Goal: Information Seeking & Learning: Learn about a topic

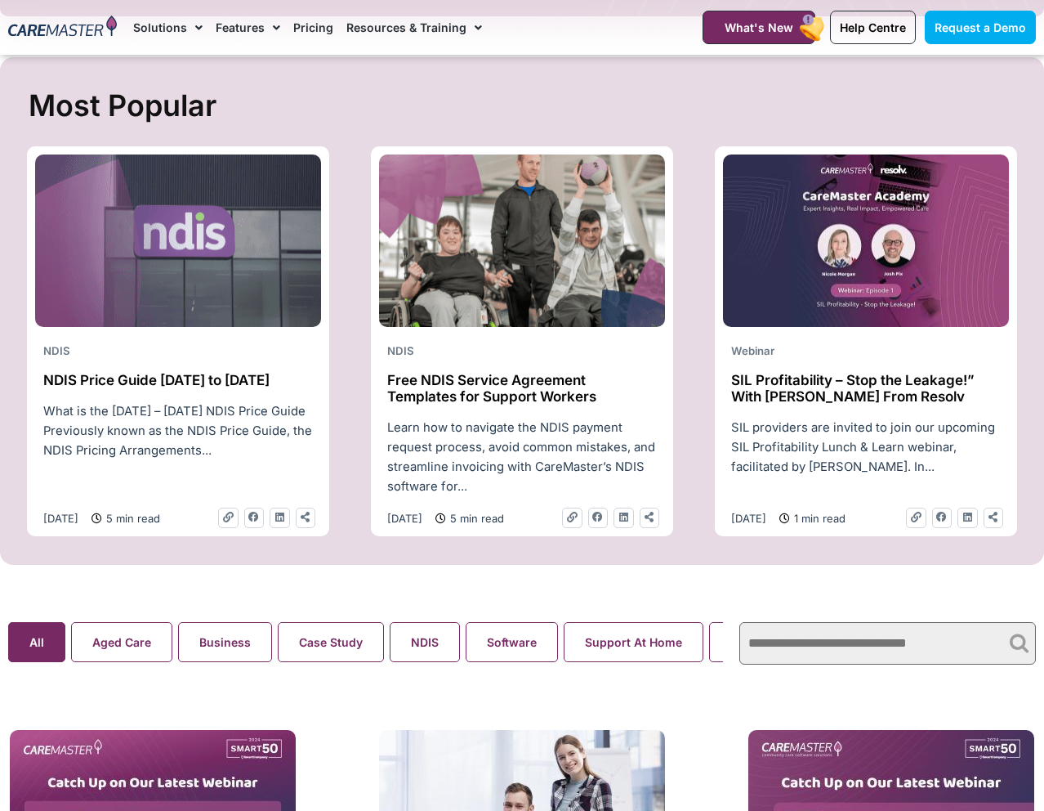
scroll to position [612, 0]
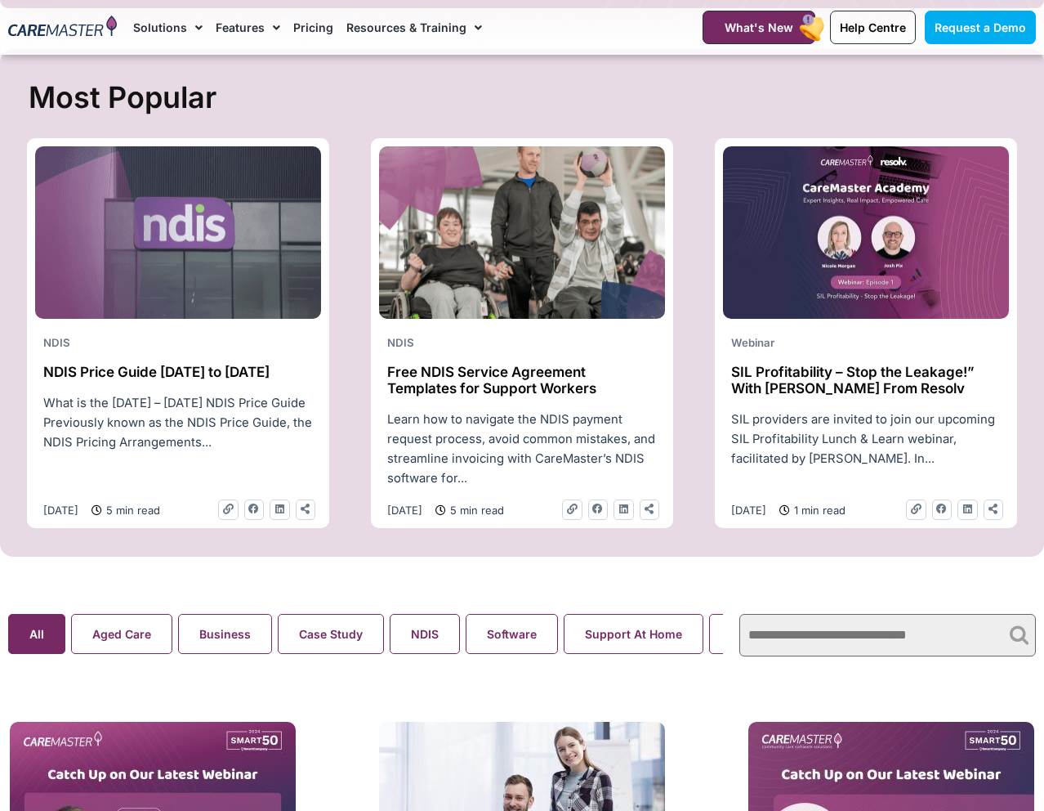
click at [832, 235] on img at bounding box center [866, 232] width 286 height 173
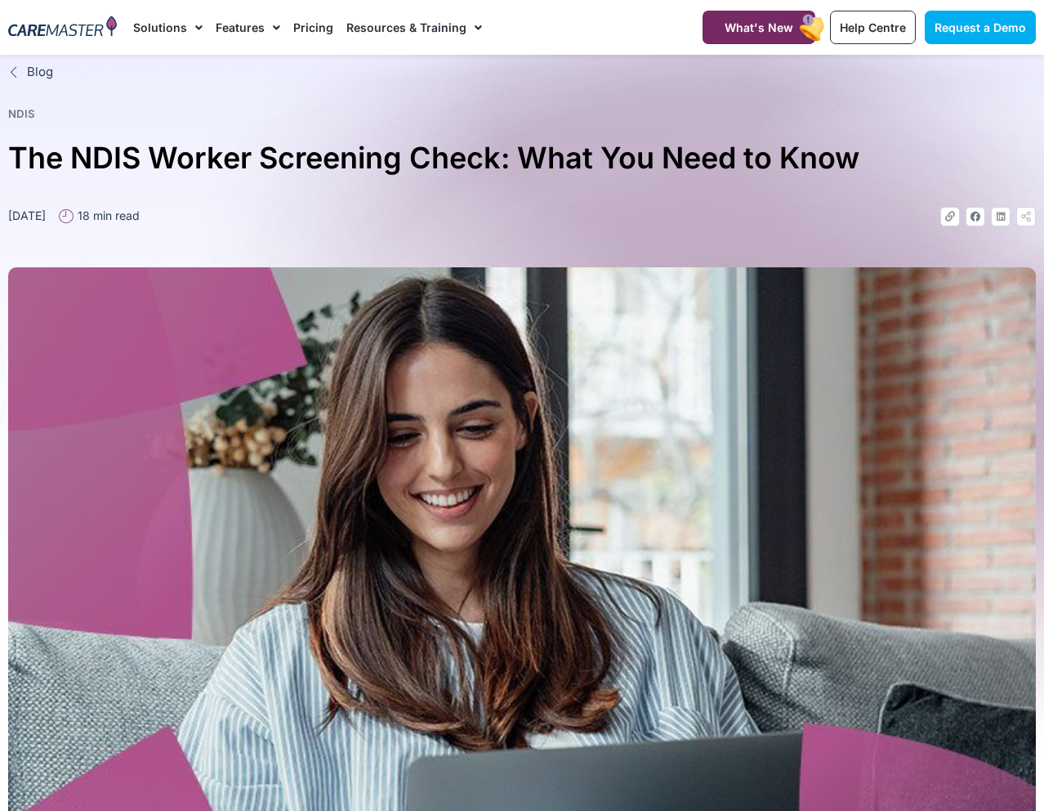
click at [222, 71] on link "Blog" at bounding box center [522, 72] width 1028 height 19
